Goal: Check status: Check status

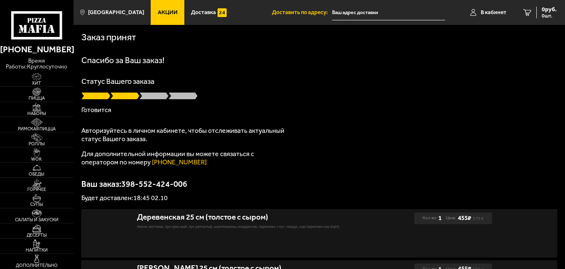
type input "[STREET_ADDRESS]"
click at [157, 96] on span at bounding box center [153, 96] width 29 height 8
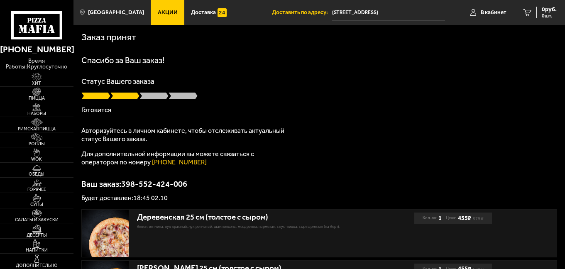
click at [329, 152] on div "Спасибо за Ваш заказ! Статус Вашего заказа [PERSON_NAME] Авторизуйтесь в личном…" at bounding box center [318, 128] width 475 height 145
click at [268, 169] on div "Спасибо за Ваш заказ! Статус Вашего заказа [PERSON_NAME] Авторизуйтесь в личном…" at bounding box center [318, 128] width 475 height 145
click at [150, 97] on span at bounding box center [153, 96] width 29 height 8
click at [481, 143] on div "Спасибо за Ваш заказ! Статус Вашего заказа [PERSON_NAME] Авторизуйтесь в личном…" at bounding box center [318, 128] width 475 height 145
click at [145, 94] on span at bounding box center [153, 96] width 29 height 8
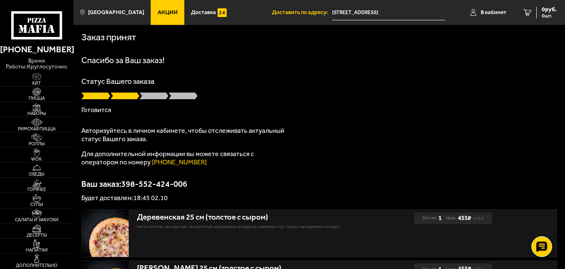
click at [145, 94] on span at bounding box center [153, 96] width 29 height 8
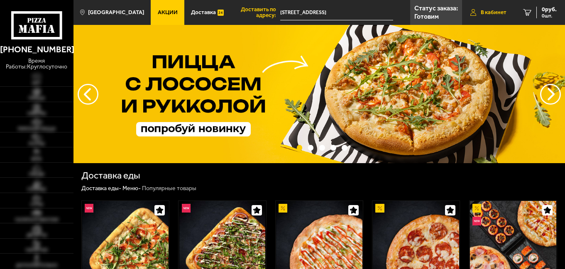
click at [489, 10] on span "В кабинет" at bounding box center [493, 13] width 26 height 6
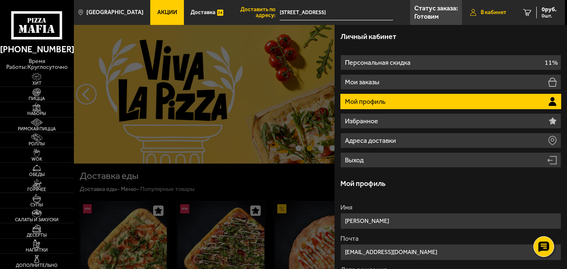
click at [483, 10] on span "В кабинет" at bounding box center [493, 13] width 26 height 6
click at [546, 12] on span "0 руб." at bounding box center [548, 10] width 15 height 6
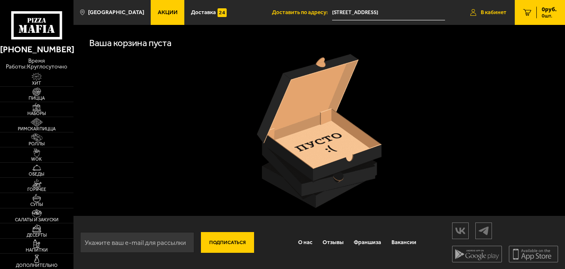
click at [489, 7] on link "В кабинет" at bounding box center [488, 12] width 53 height 25
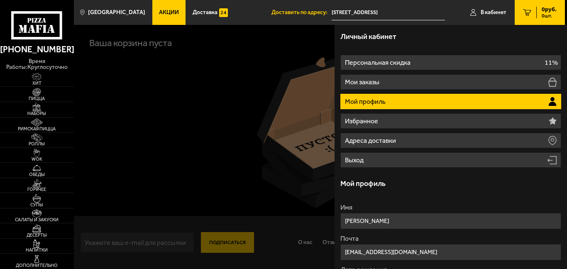
click at [423, 8] on input "[STREET_ADDRESS]" at bounding box center [387, 12] width 113 height 15
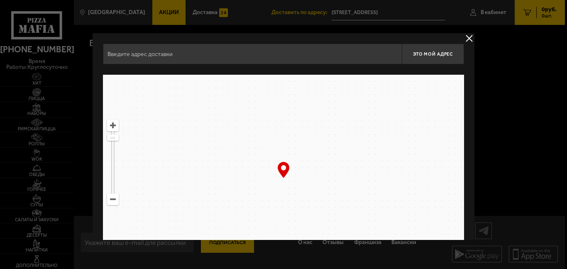
type input "[STREET_ADDRESS]"
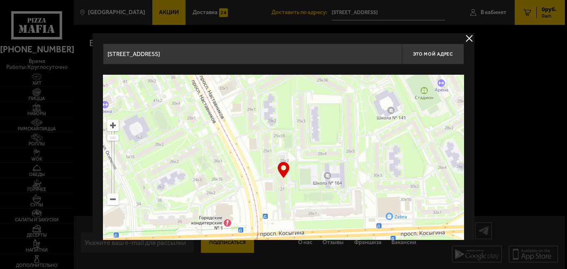
click at [538, 12] on div at bounding box center [283, 134] width 567 height 269
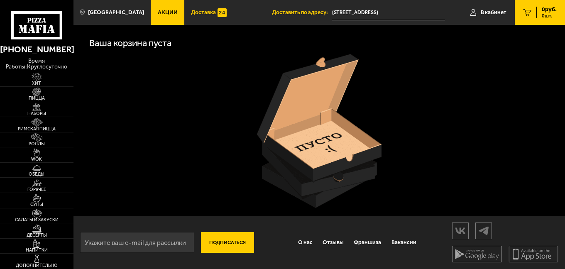
click at [192, 12] on span "Доставка" at bounding box center [203, 13] width 25 height 6
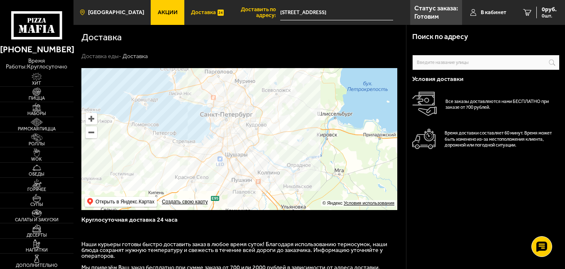
click at [107, 14] on span "[GEOGRAPHIC_DATA]" at bounding box center [116, 13] width 56 height 6
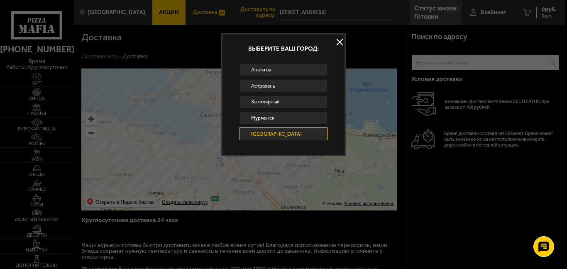
click at [338, 41] on button at bounding box center [339, 42] width 12 height 12
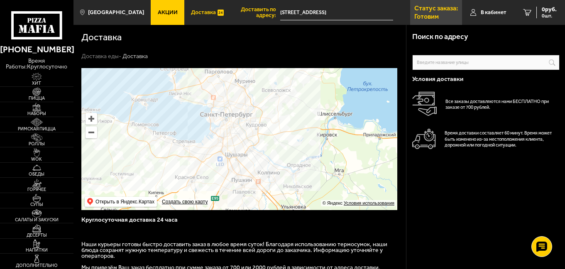
click at [424, 11] on p "Статус заказа:" at bounding box center [436, 8] width 44 height 7
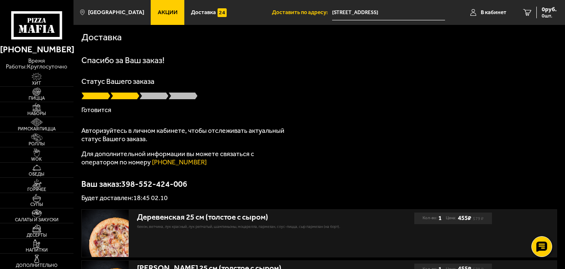
click at [443, 150] on div "Спасибо за Ваш заказ! Статус Вашего заказа [PERSON_NAME] Авторизуйтесь в личном…" at bounding box center [318, 128] width 475 height 145
